Goal: Task Accomplishment & Management: Use online tool/utility

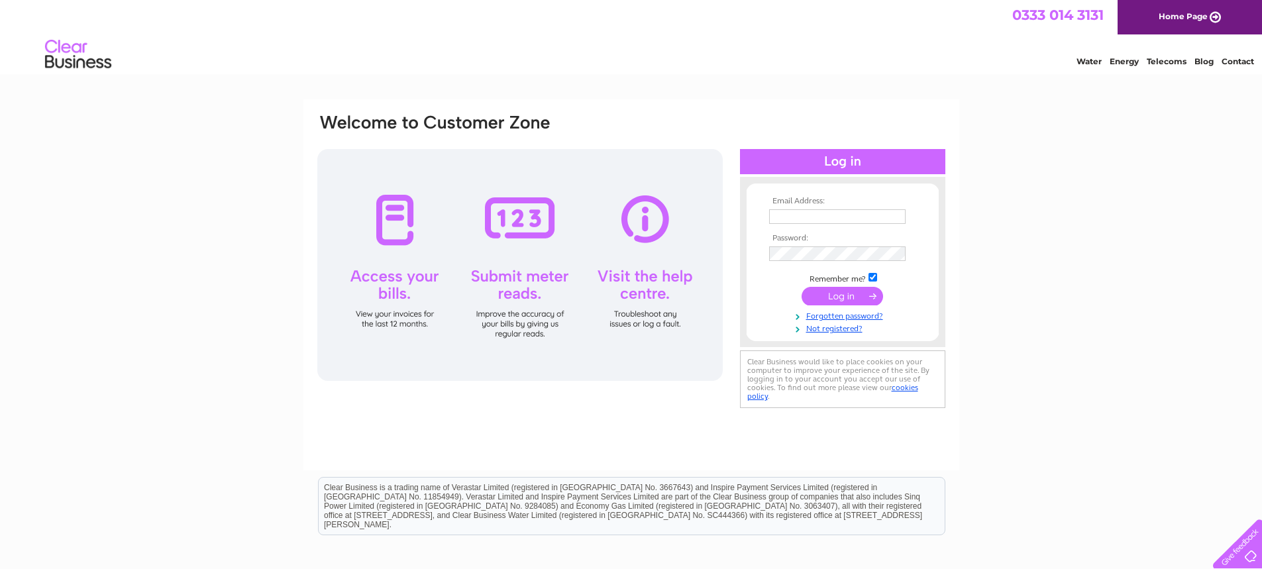
type input "denise.egerton123@btinternet.com"
click at [847, 295] on input "submit" at bounding box center [842, 296] width 81 height 19
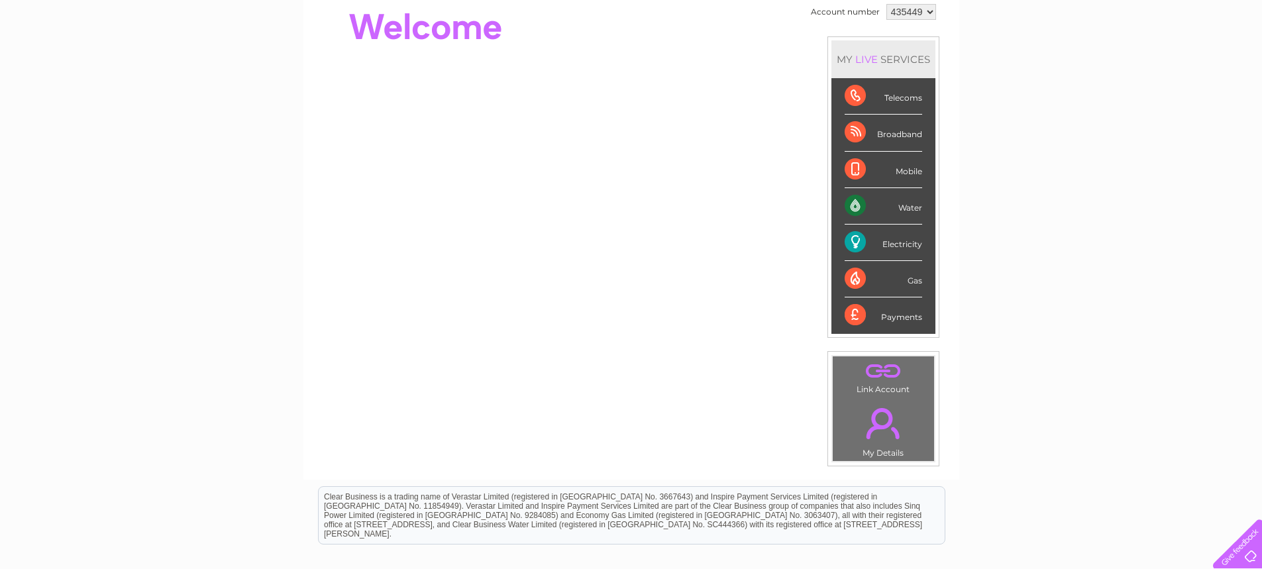
scroll to position [133, 0]
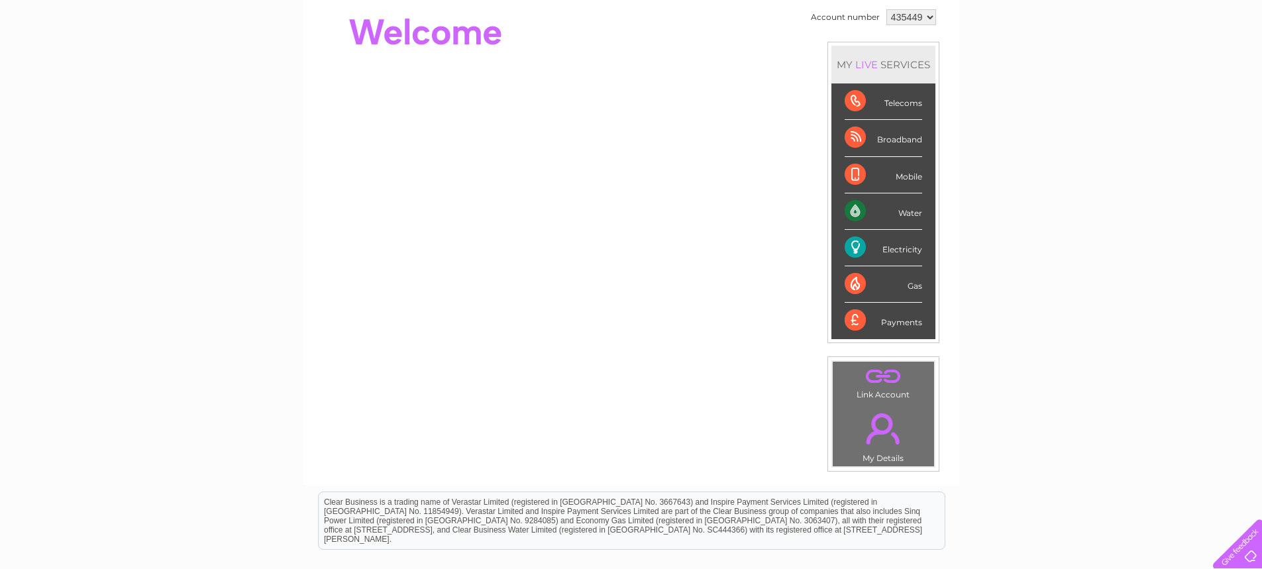
click at [883, 244] on div "Electricity" at bounding box center [884, 248] width 78 height 36
click at [930, 15] on select "435449" at bounding box center [912, 17] width 50 height 16
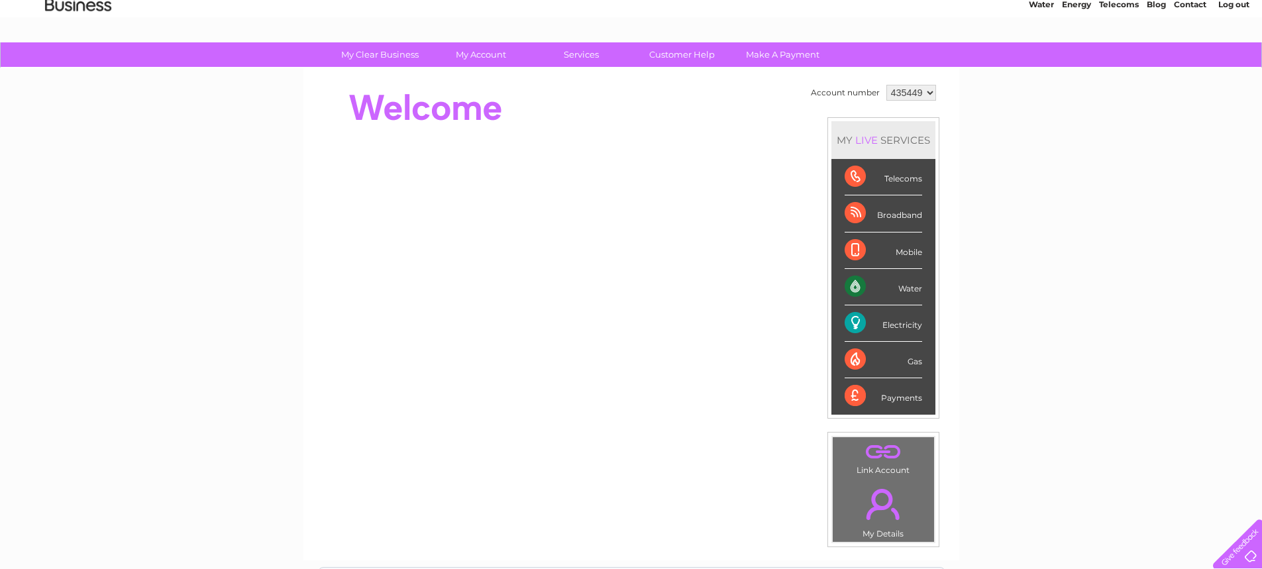
scroll to position [20, 0]
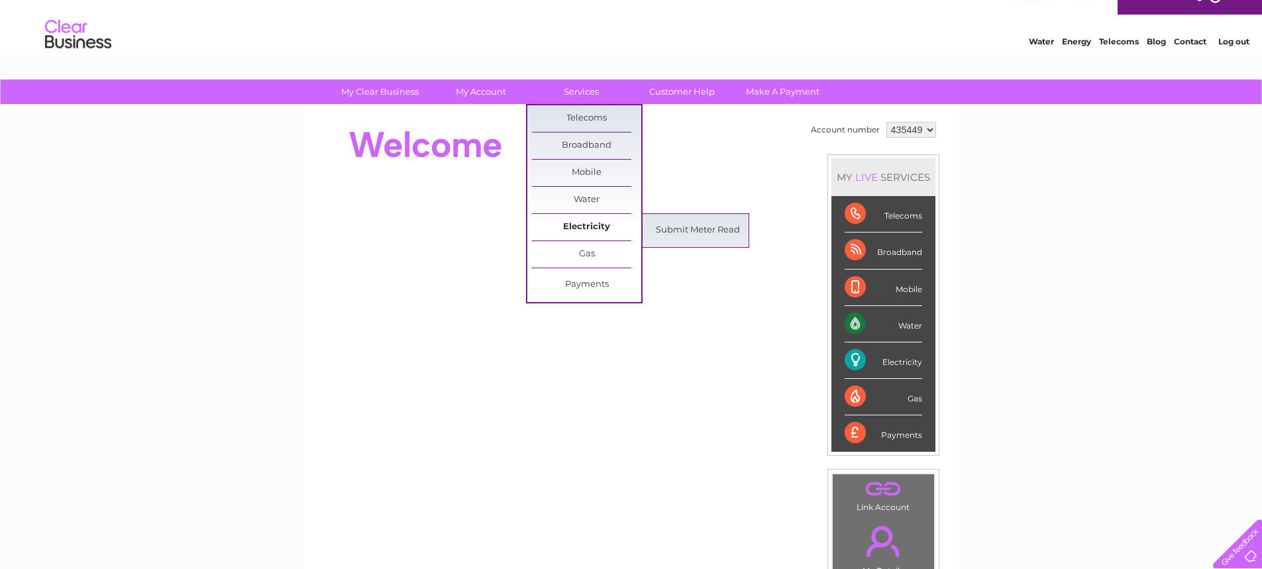
click at [592, 223] on link "Electricity" at bounding box center [586, 227] width 109 height 27
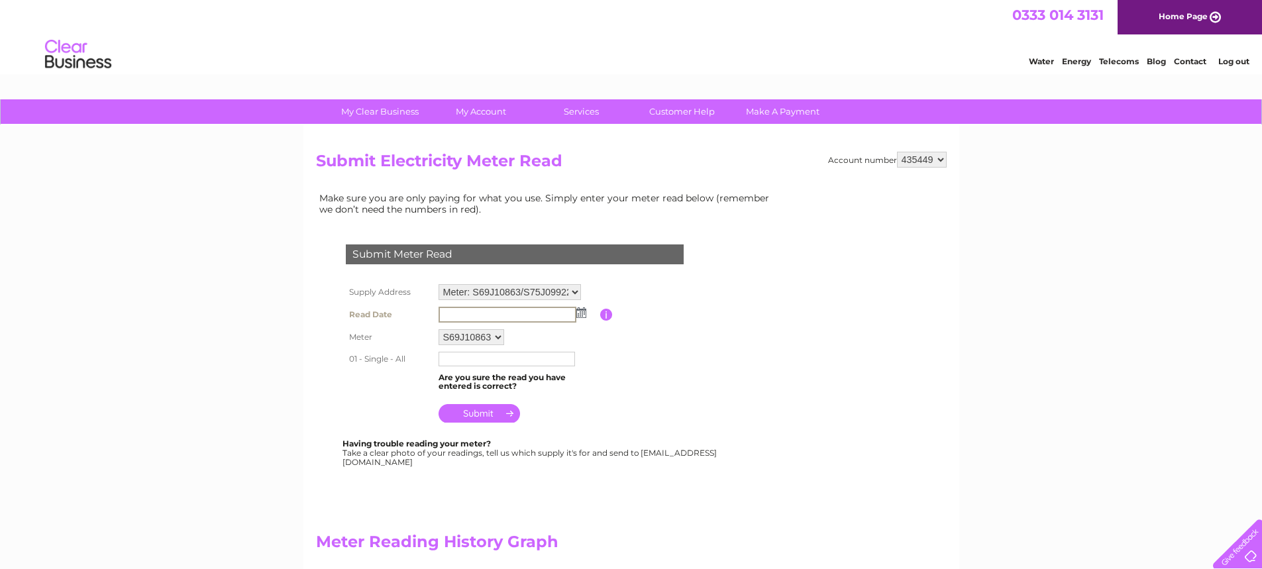
click at [532, 308] on input "text" at bounding box center [508, 315] width 138 height 16
click at [582, 310] on img at bounding box center [580, 312] width 10 height 11
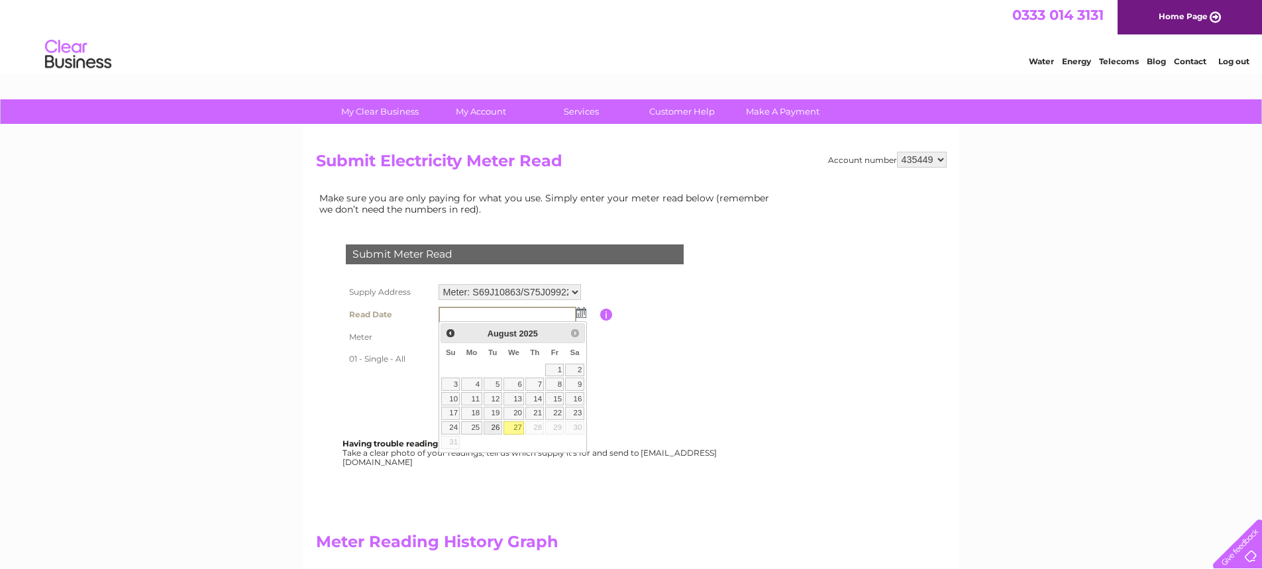
click at [496, 422] on link "26" at bounding box center [493, 427] width 19 height 13
type input "2025/08/26"
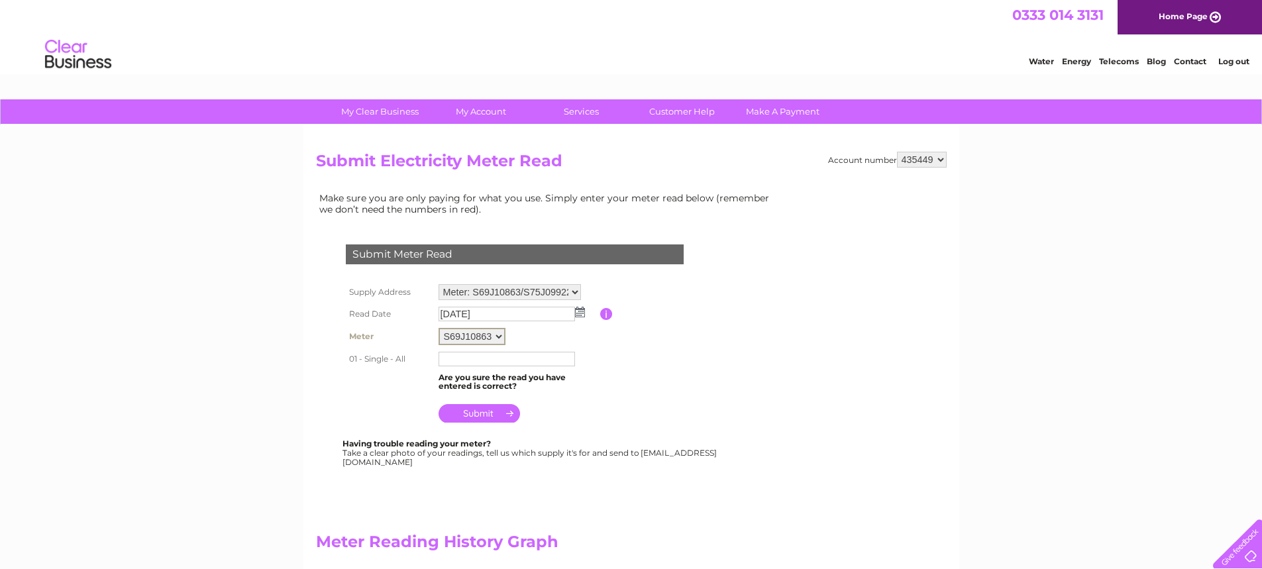
click at [500, 333] on select "S69J10863 S75J09922 S76J08195" at bounding box center [472, 336] width 67 height 17
click at [496, 357] on input "text" at bounding box center [508, 359] width 138 height 16
type input "15887"
click at [489, 411] on input "submit" at bounding box center [479, 412] width 81 height 19
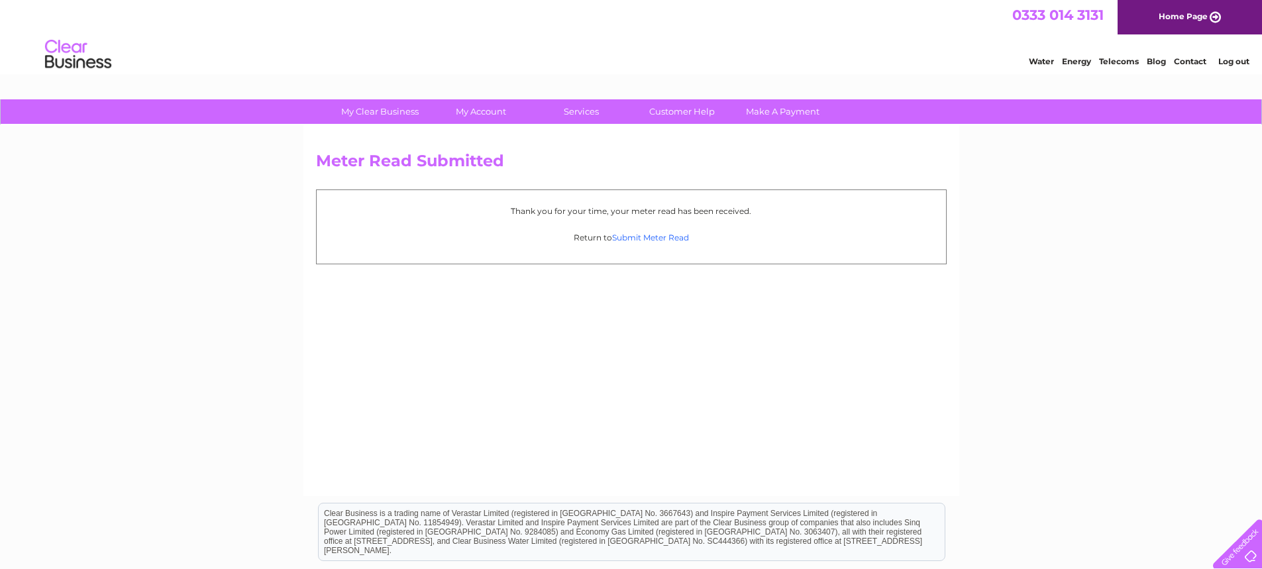
click at [655, 236] on link "Submit Meter Read" at bounding box center [650, 238] width 77 height 10
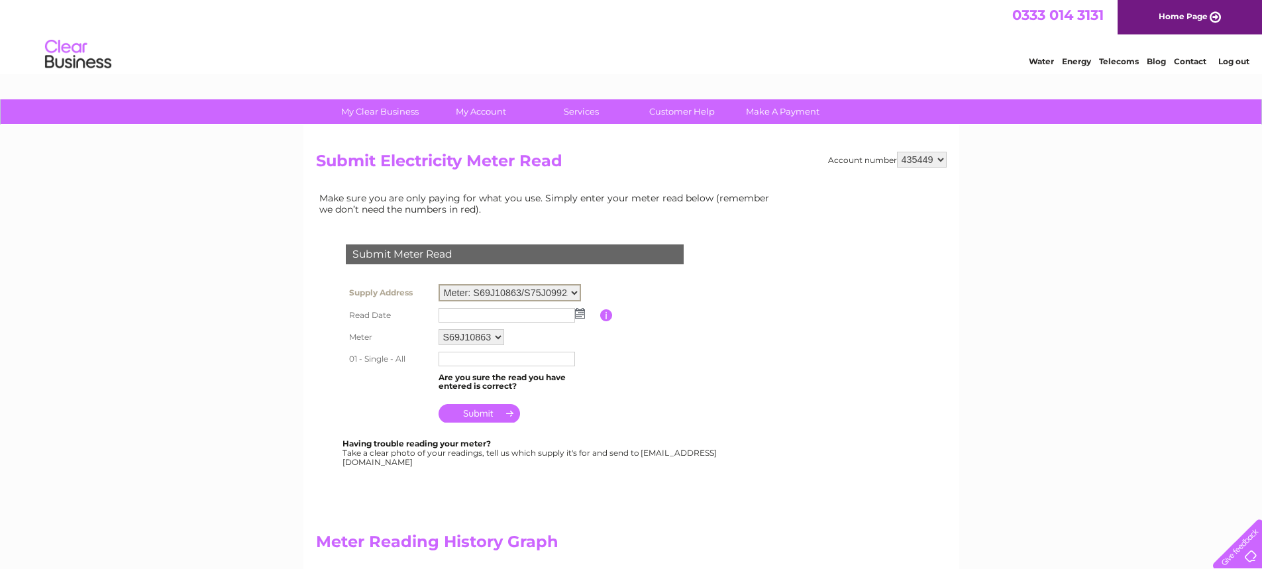
click at [574, 291] on select "Meter: S69J10863/S75J09922/... - [STREET_ADDRESS]" at bounding box center [510, 292] width 142 height 17
click at [579, 314] on img at bounding box center [580, 312] width 10 height 11
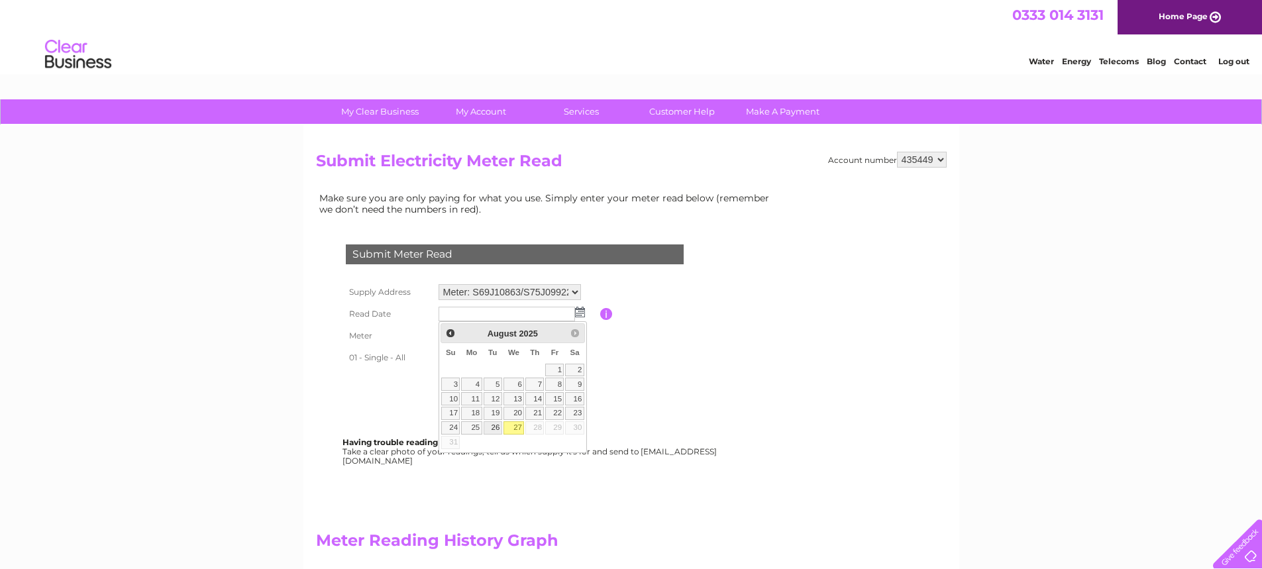
click at [496, 425] on link "26" at bounding box center [493, 427] width 19 height 13
type input "2025/08/26"
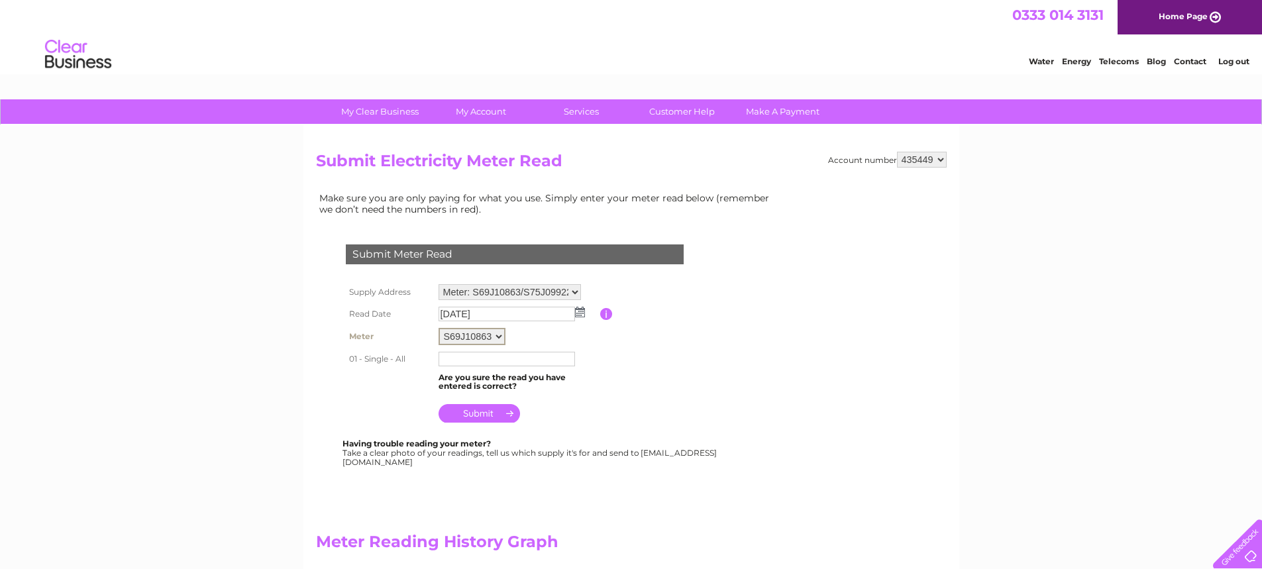
click at [499, 332] on select "S69J10863 S75J09922 S76J08195" at bounding box center [472, 336] width 67 height 17
select select "169277"
click at [439, 328] on select "S69J10863 S75J09922 S76J08195" at bounding box center [472, 336] width 67 height 17
click at [489, 360] on input "text" at bounding box center [508, 359] width 138 height 16
click at [526, 313] on input "text" at bounding box center [507, 314] width 136 height 15
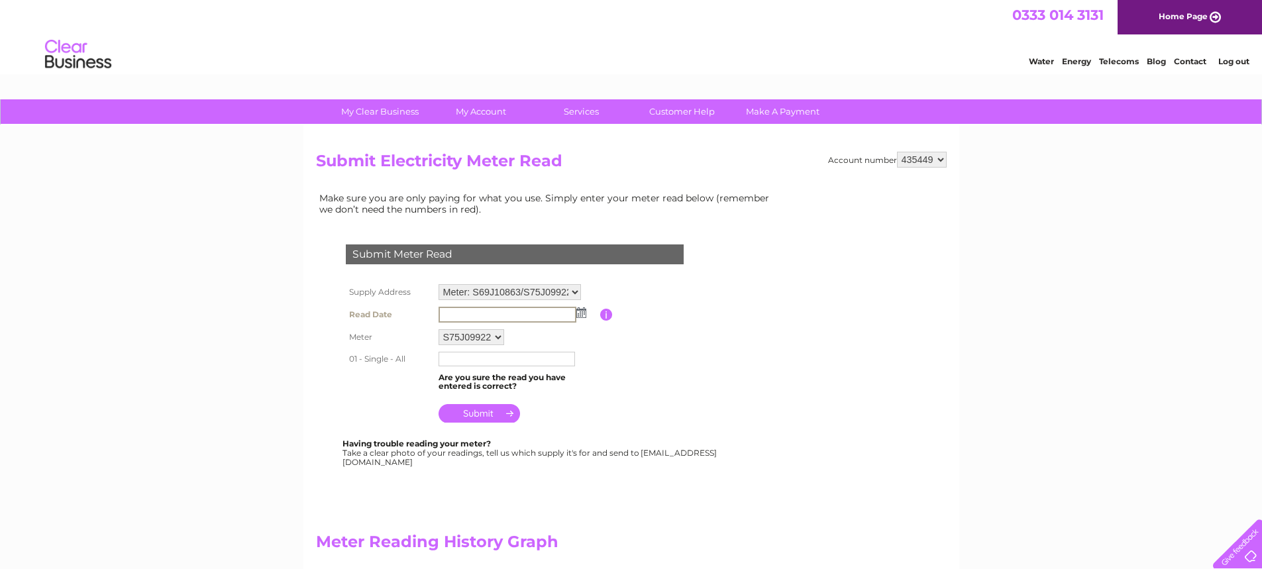
click at [583, 311] on img at bounding box center [581, 312] width 10 height 11
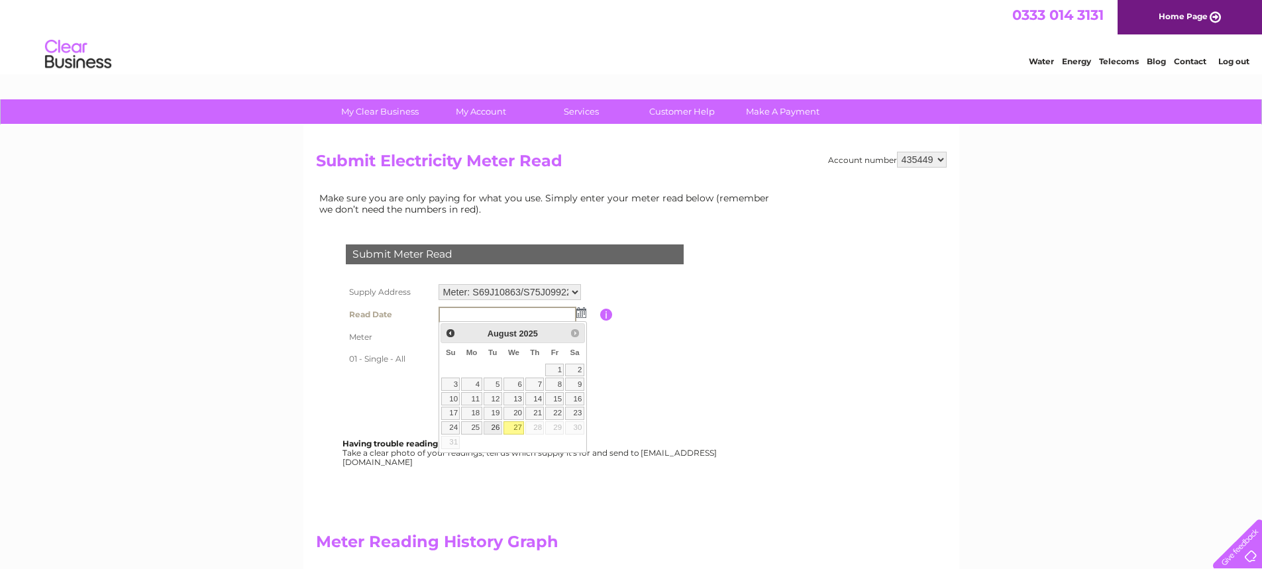
click at [496, 427] on link "26" at bounding box center [493, 427] width 19 height 13
type input "2025/08/26"
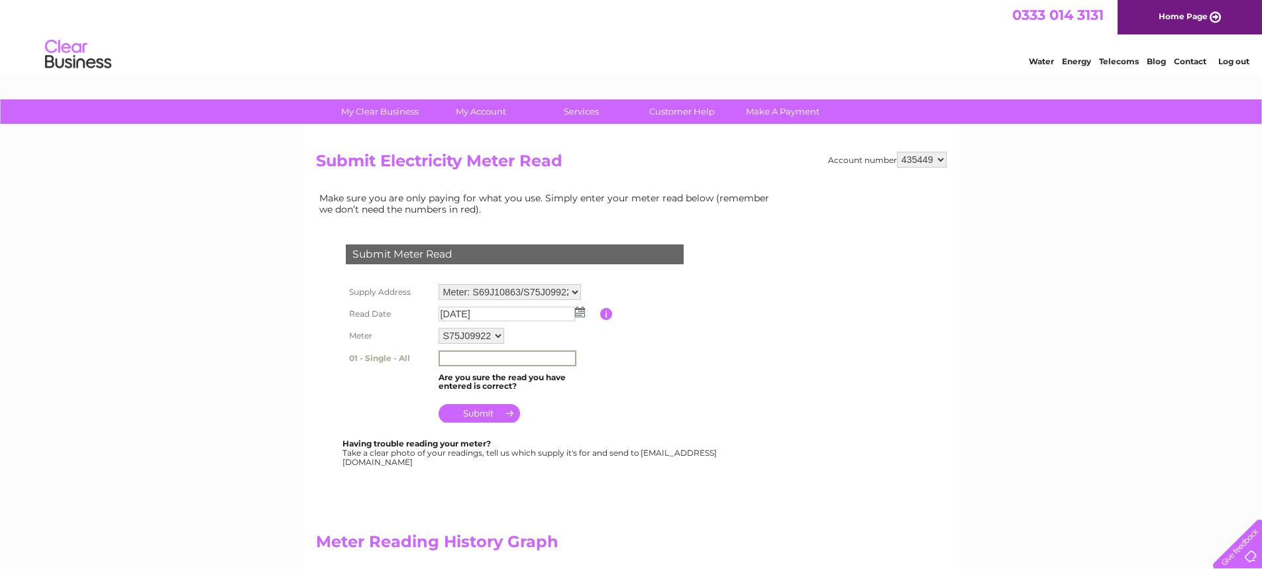
click at [485, 358] on input "text" at bounding box center [508, 359] width 138 height 16
type input "02153"
click at [486, 410] on input "submit" at bounding box center [479, 412] width 81 height 19
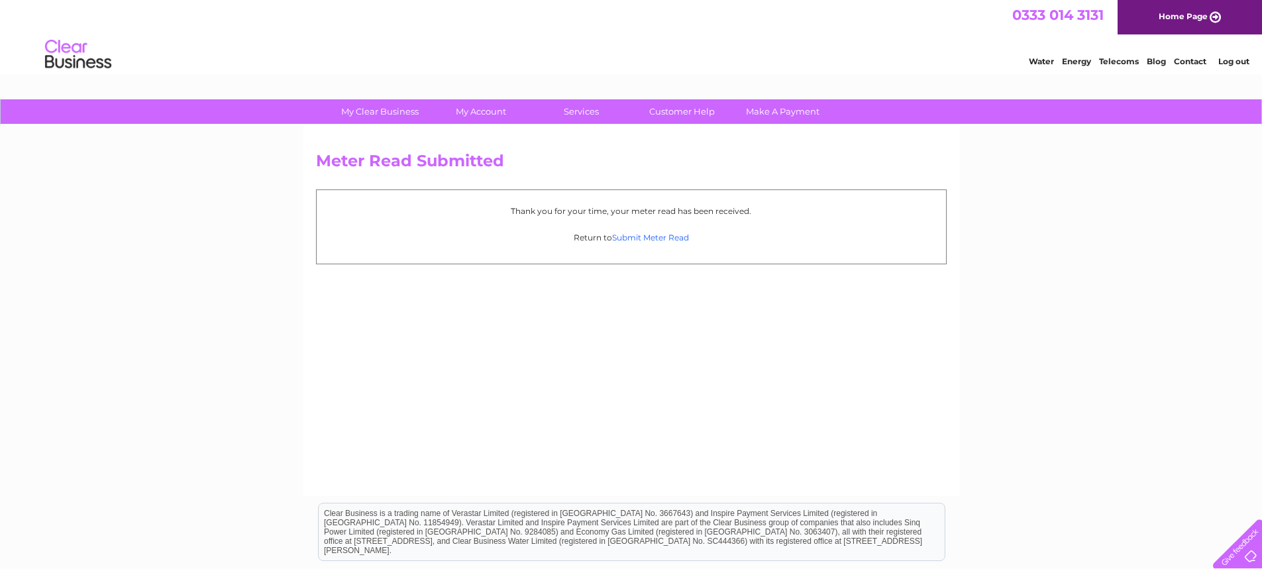
click at [654, 236] on link "Submit Meter Read" at bounding box center [650, 238] width 77 height 10
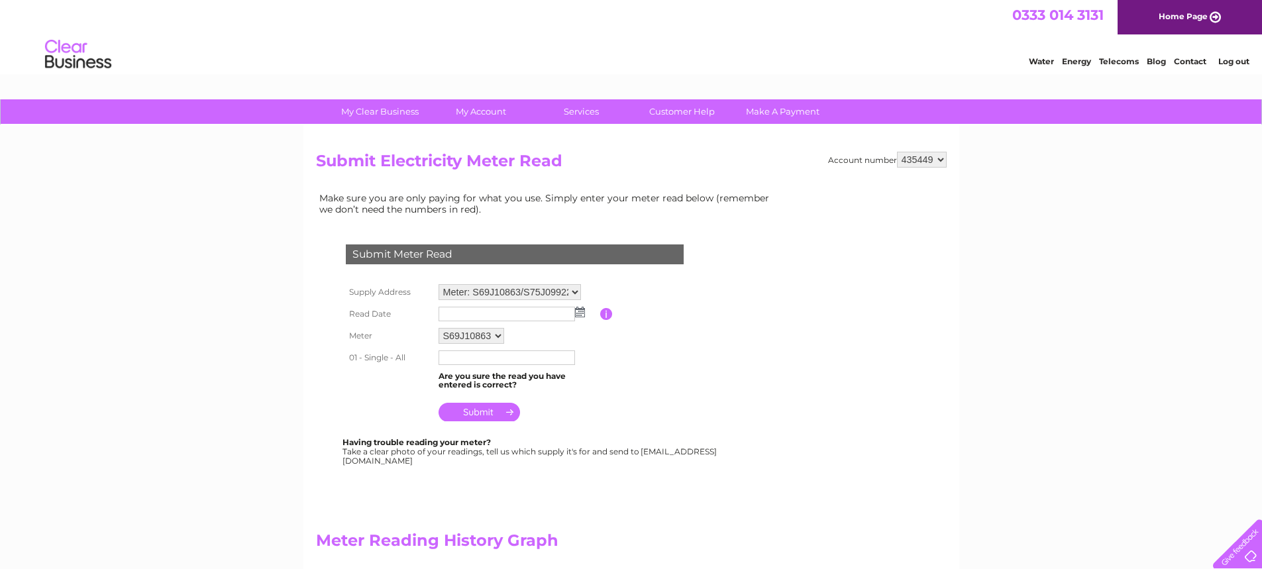
click at [579, 311] on img at bounding box center [580, 312] width 10 height 11
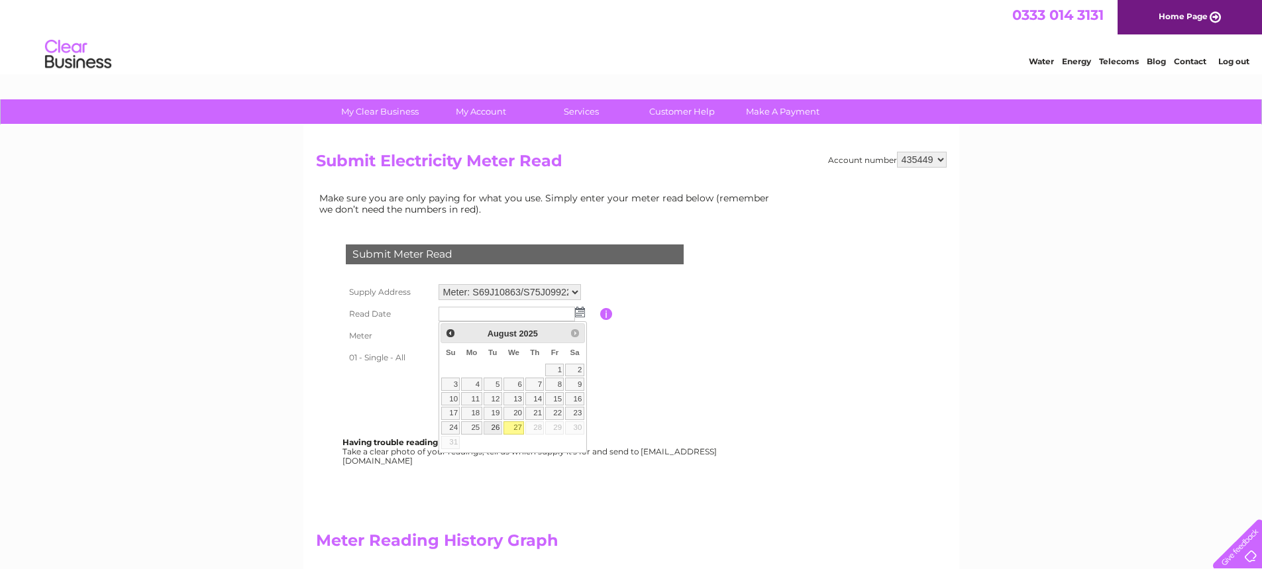
click at [497, 427] on link "26" at bounding box center [493, 427] width 19 height 13
type input "[DATE]"
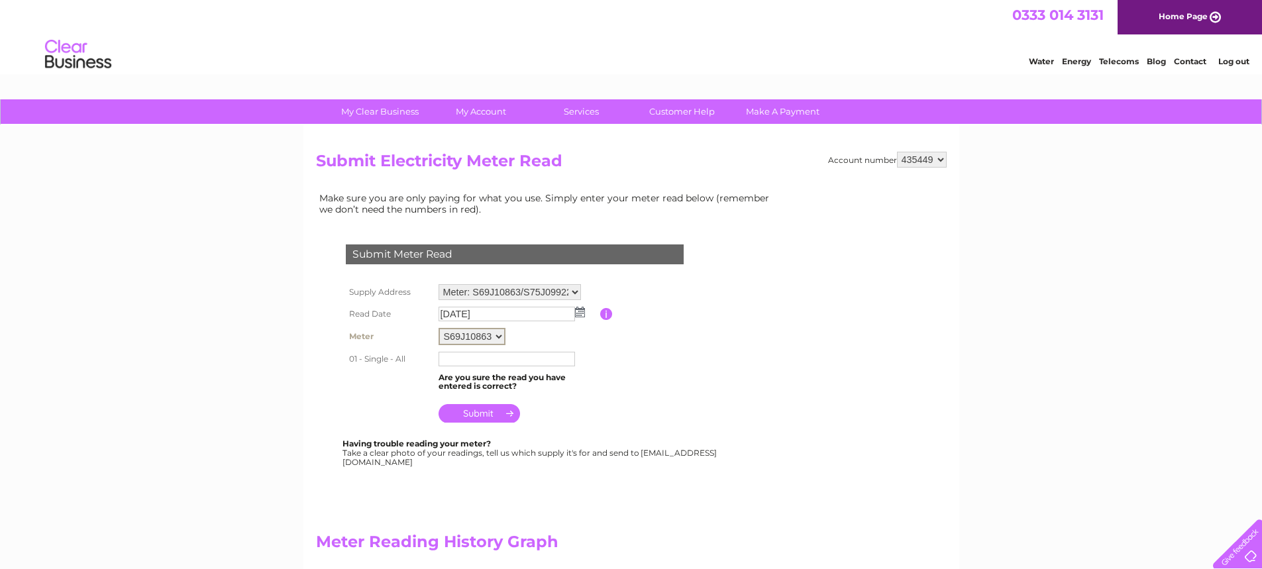
click at [500, 335] on select "S69J10863 S75J09922 S76J08195" at bounding box center [472, 336] width 67 height 17
select select "169278"
click at [439, 328] on select "S69J10863 S75J09922 S76J08195" at bounding box center [472, 336] width 67 height 17
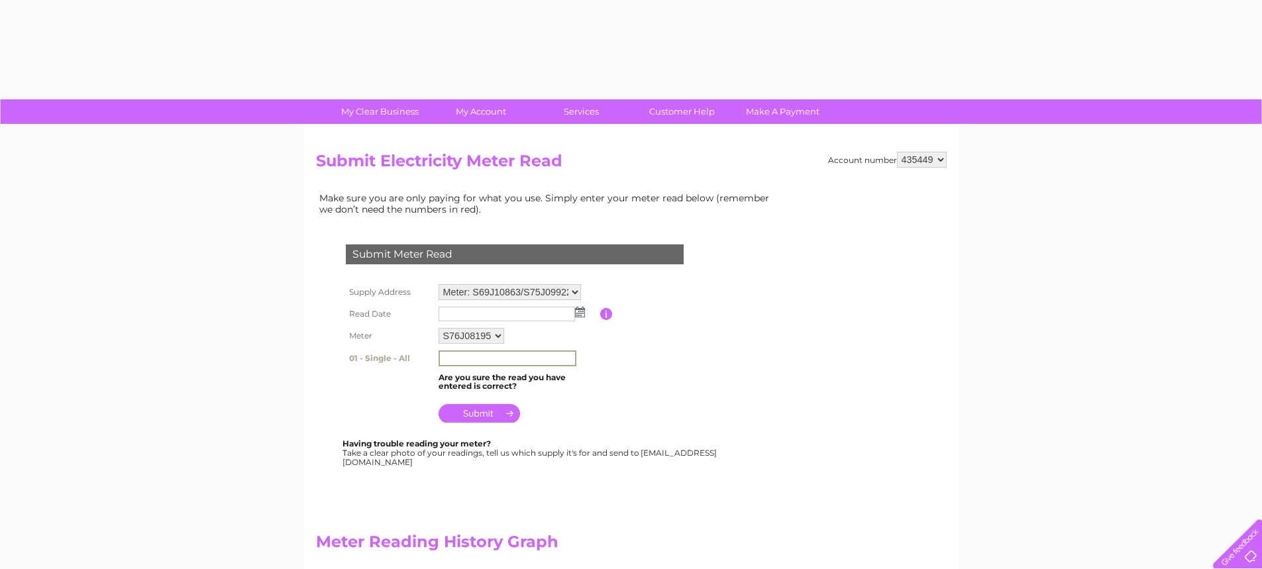
click at [489, 359] on input "text" at bounding box center [508, 359] width 138 height 16
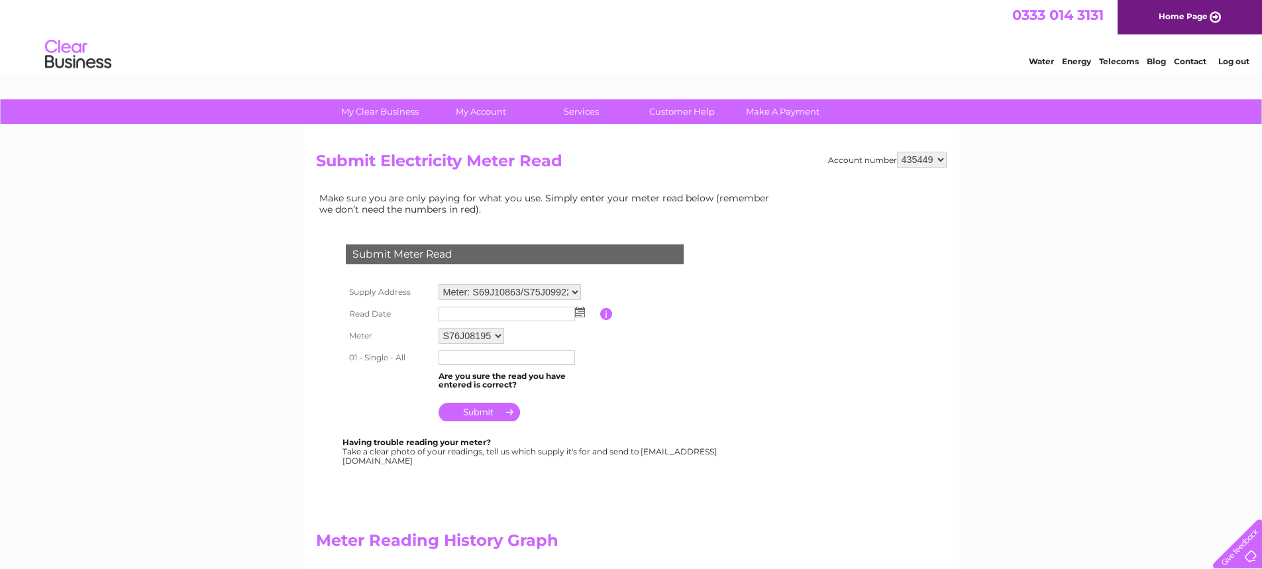
click at [580, 311] on img at bounding box center [580, 312] width 10 height 11
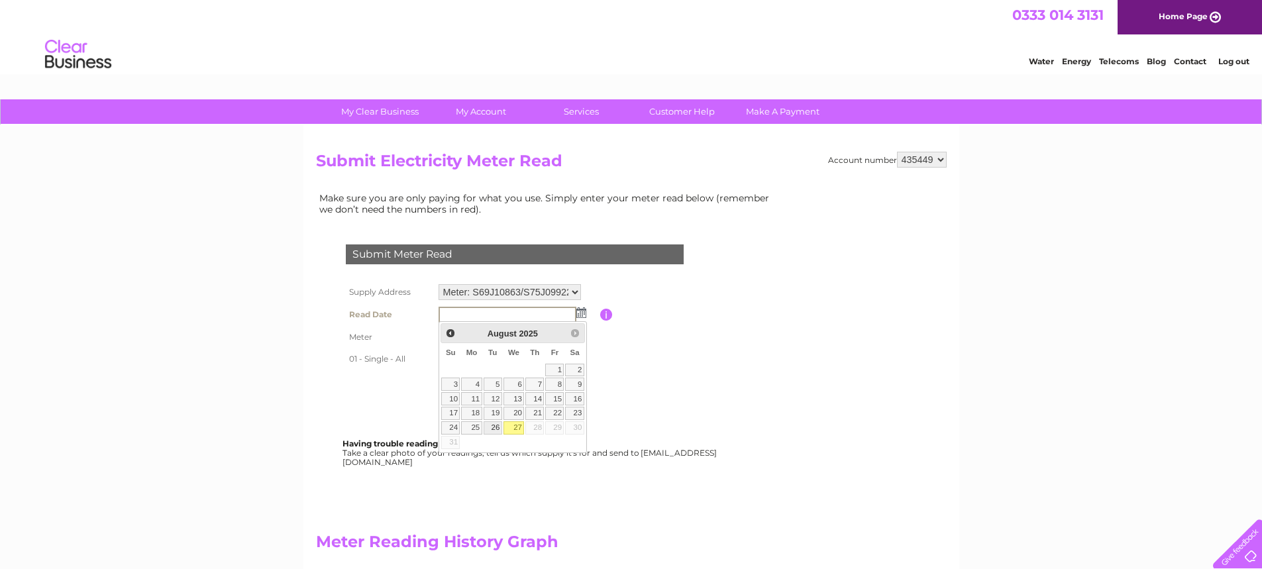
click at [496, 424] on link "26" at bounding box center [493, 427] width 19 height 13
type input "2025/08/26"
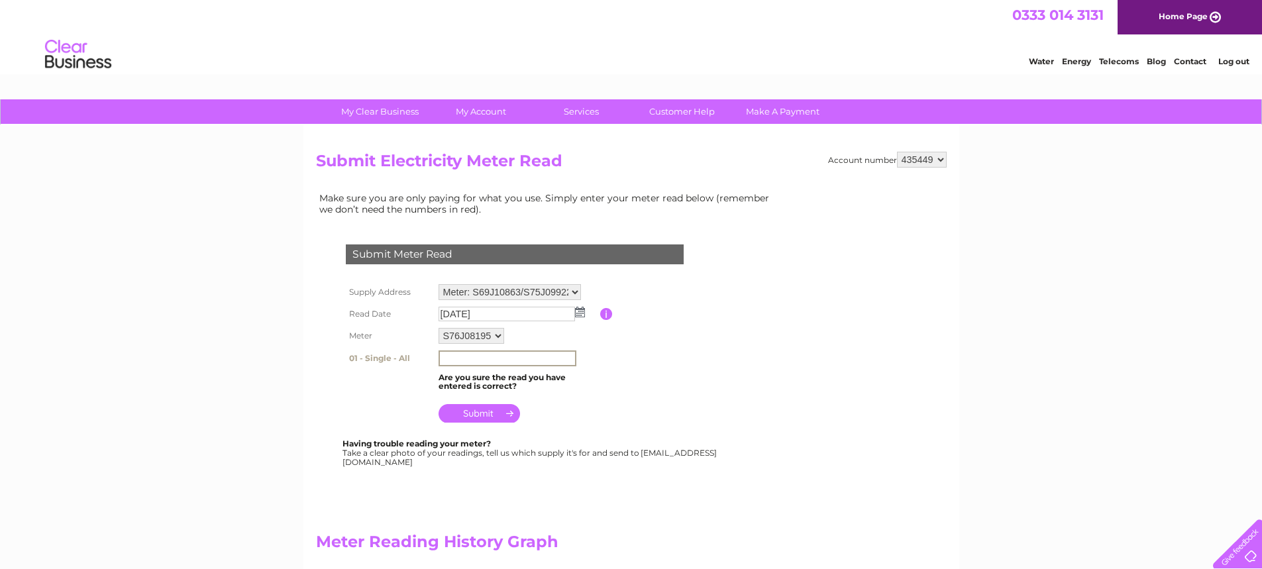
click at [490, 357] on input "text" at bounding box center [508, 359] width 138 height 16
type input "63840"
click at [484, 413] on input "submit" at bounding box center [479, 412] width 81 height 19
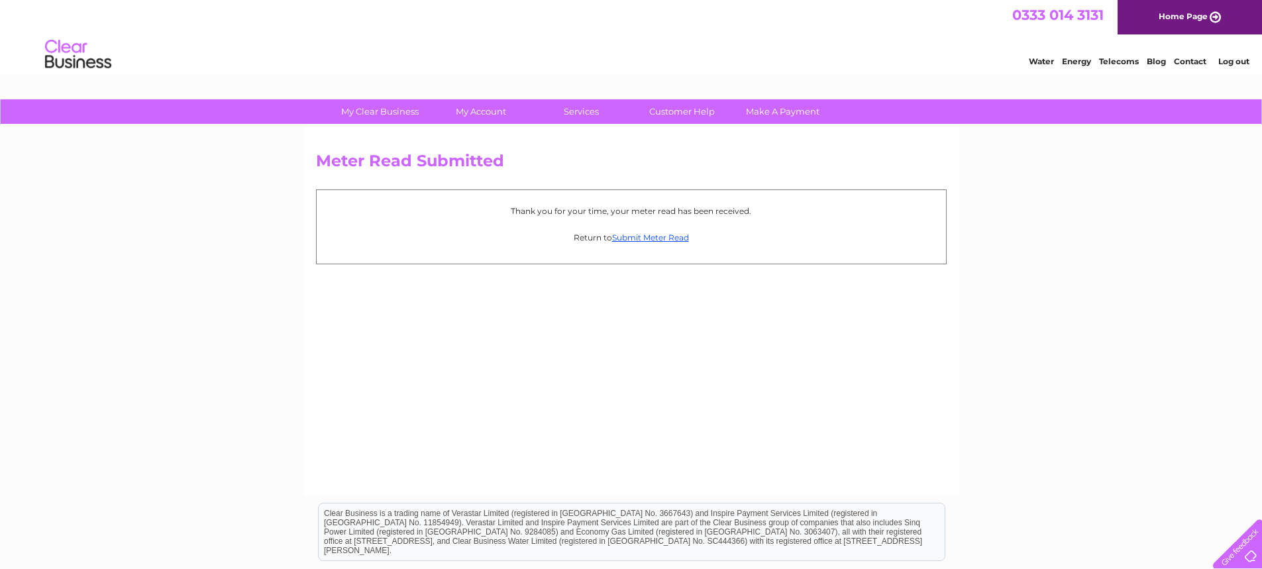
click at [1234, 60] on link "Log out" at bounding box center [1233, 61] width 31 height 10
